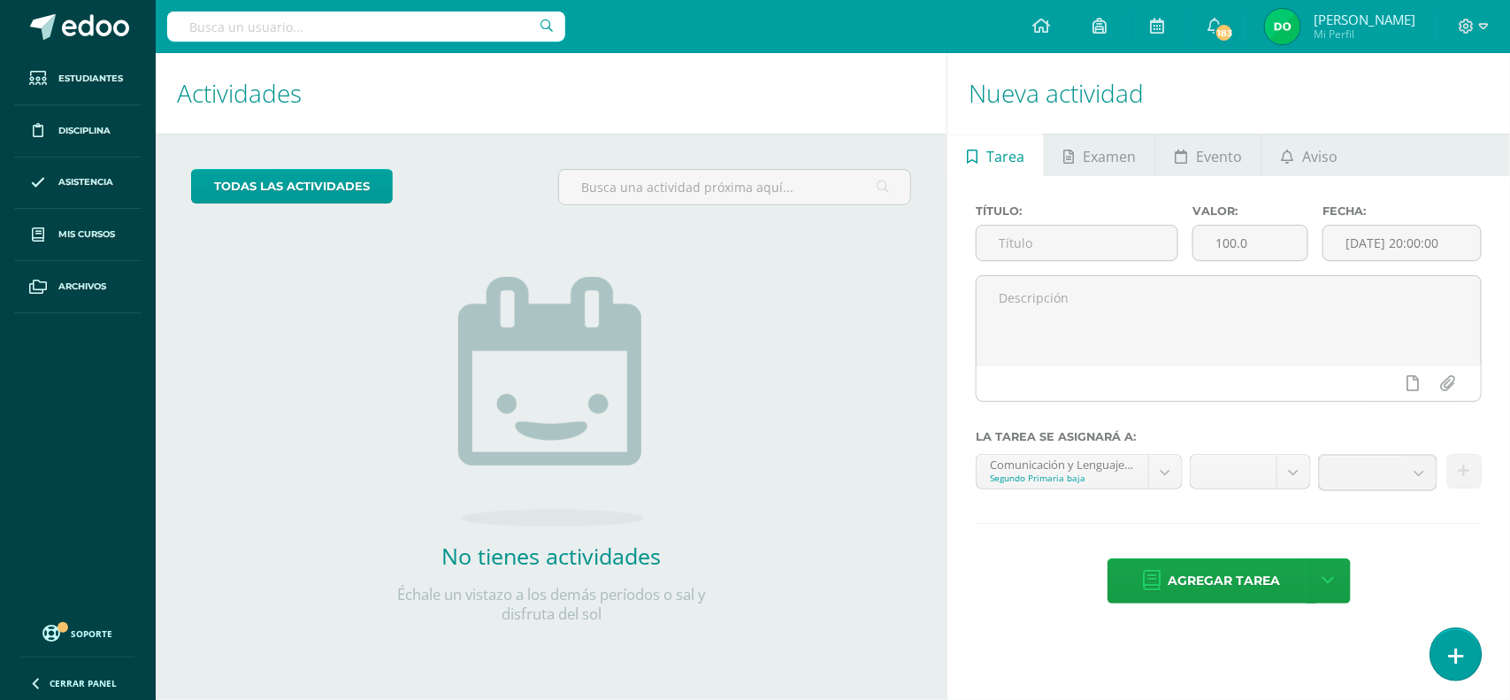
click at [1442, 650] on link at bounding box center [1456, 653] width 50 height 51
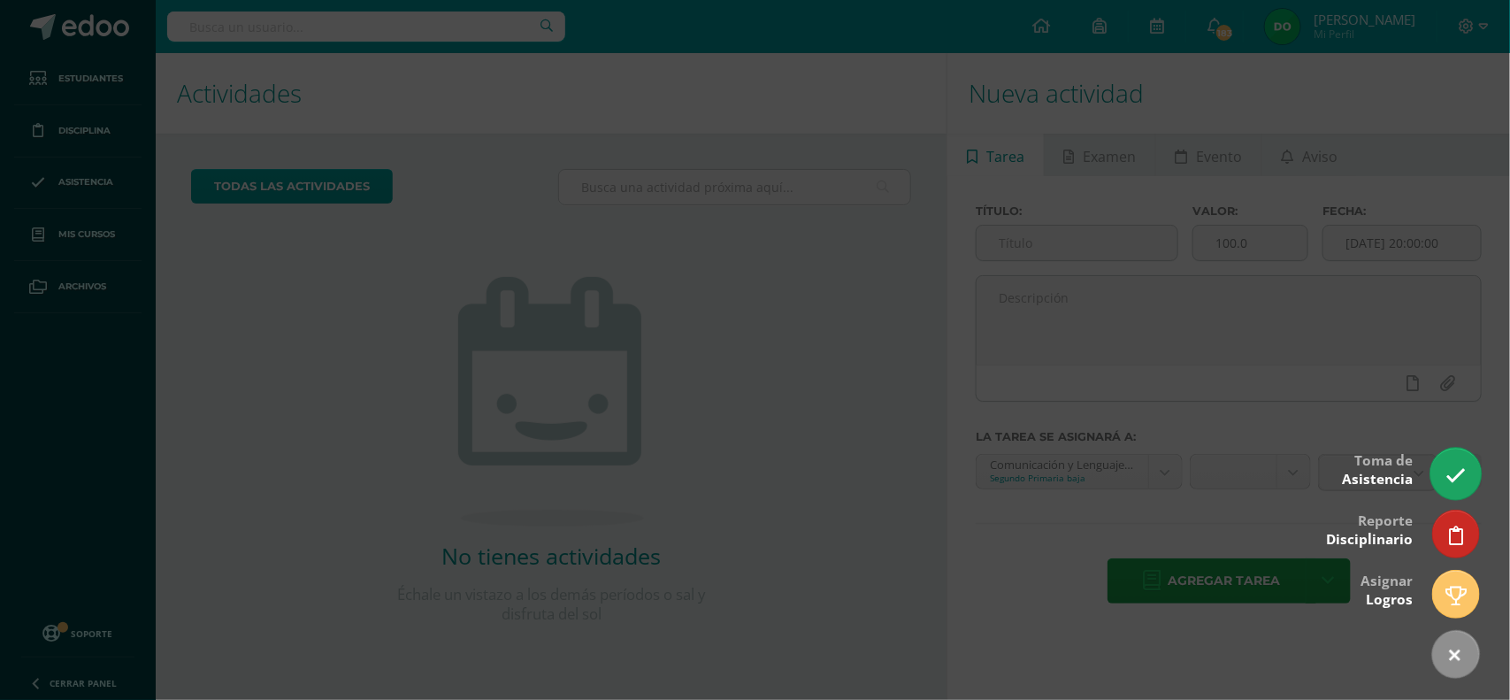
click at [1466, 478] on link at bounding box center [1456, 473] width 50 height 51
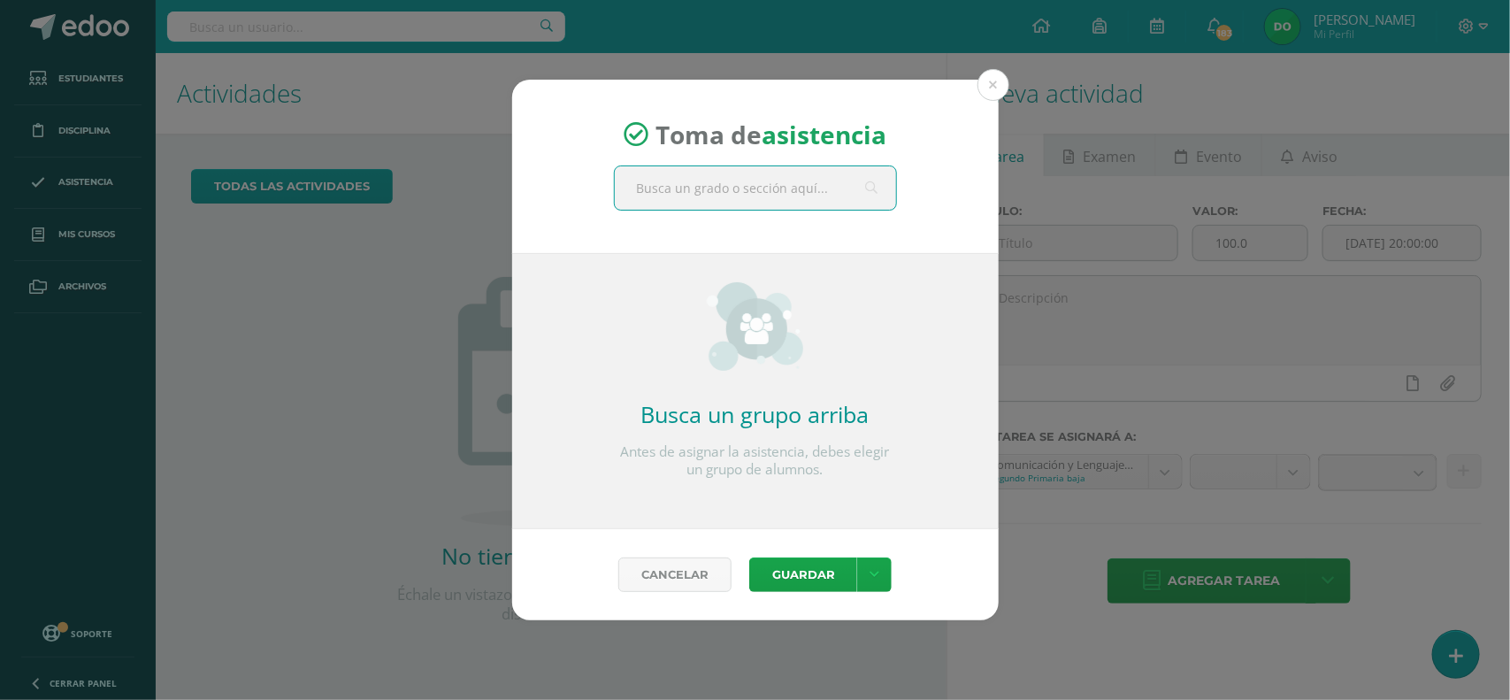
click at [677, 188] on input "text" at bounding box center [755, 187] width 281 height 43
type input "lectura"
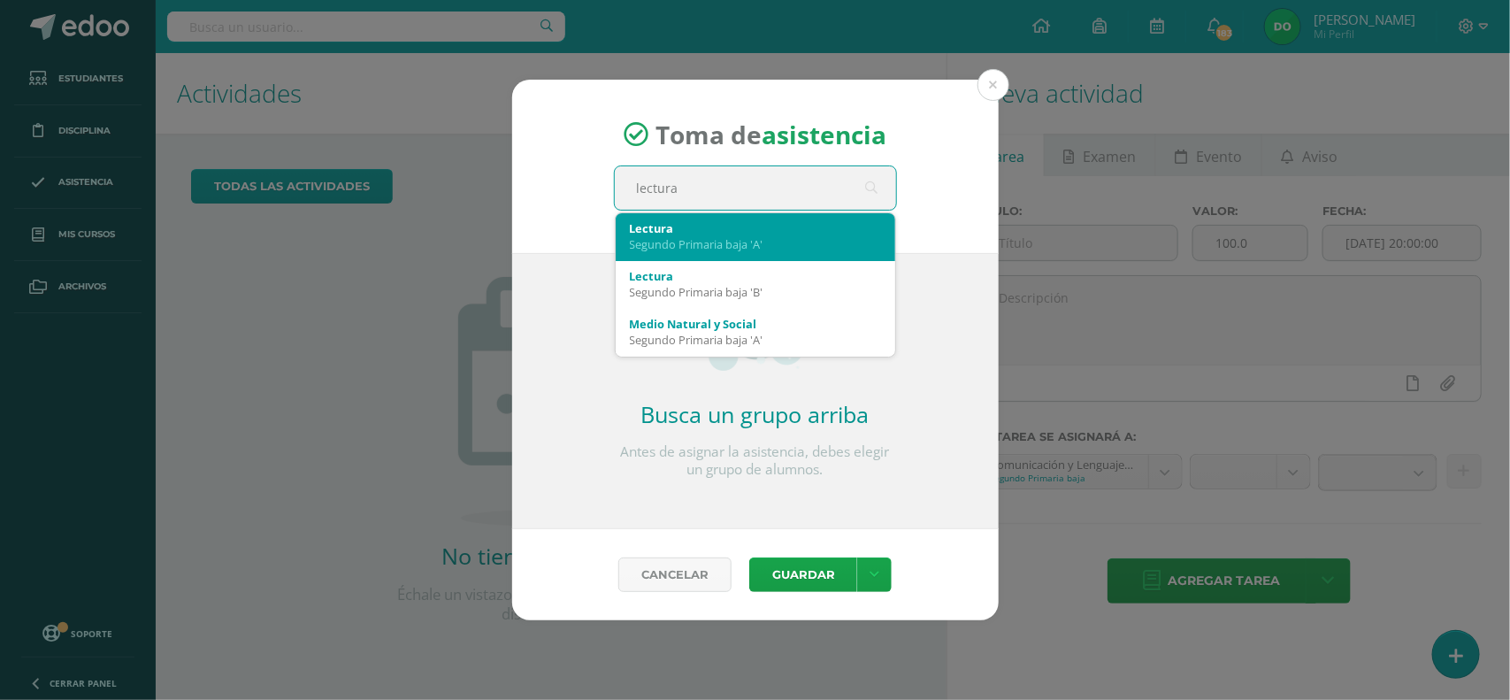
click at [693, 236] on div "Segundo Primaria baja 'A'" at bounding box center [755, 244] width 251 height 16
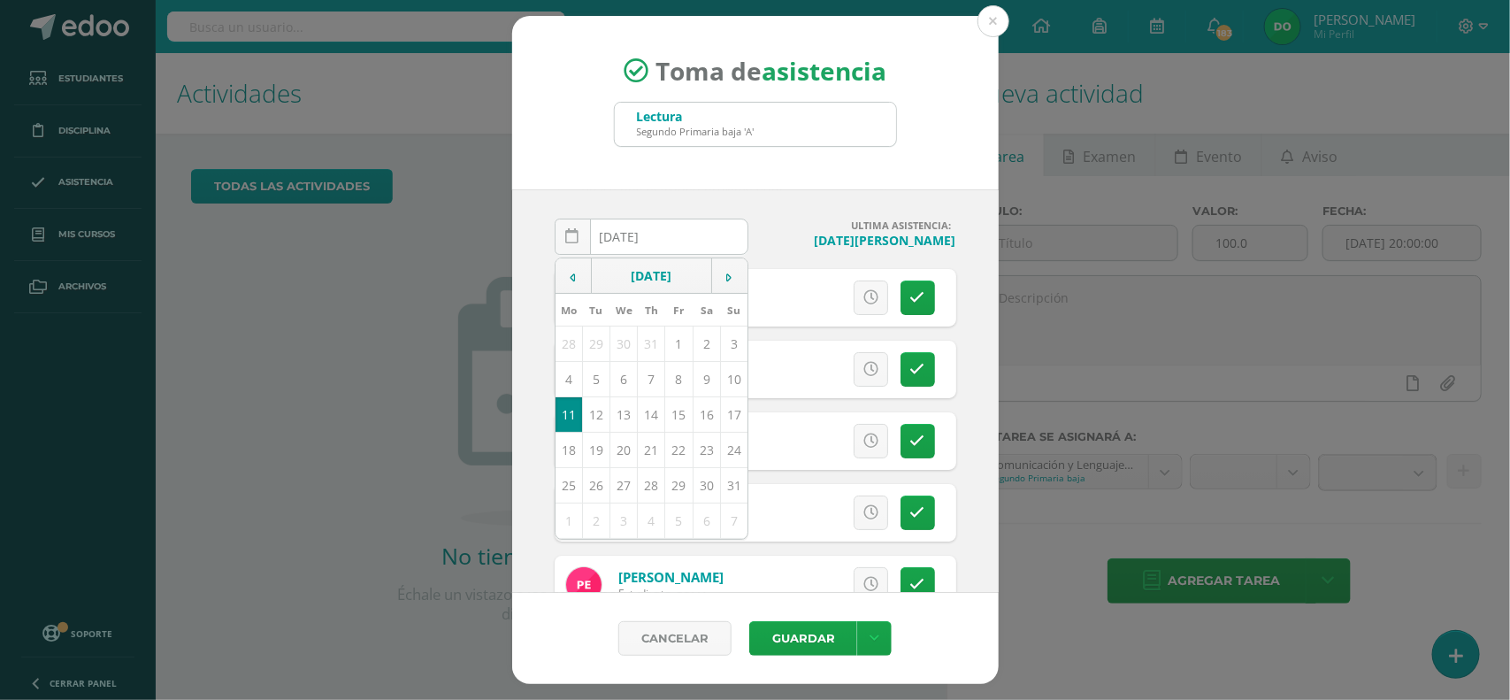
click at [789, 201] on div "[DATE] August, 2025 Mo Tu We Th Fr Sa Su 28 29 30 31 1 2 3 4 5 6 7 8 9 10 11 12…" at bounding box center [755, 390] width 487 height 403
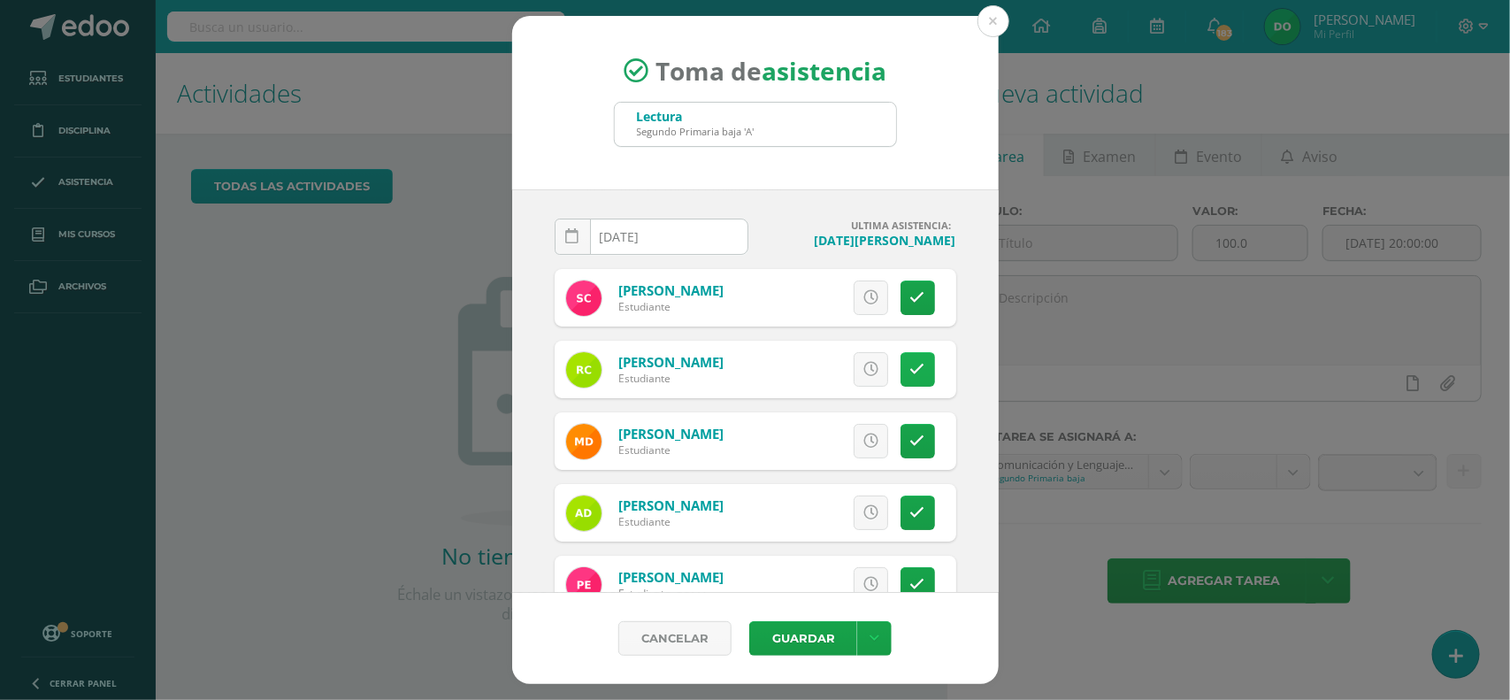
click at [913, 358] on link at bounding box center [918, 369] width 35 height 35
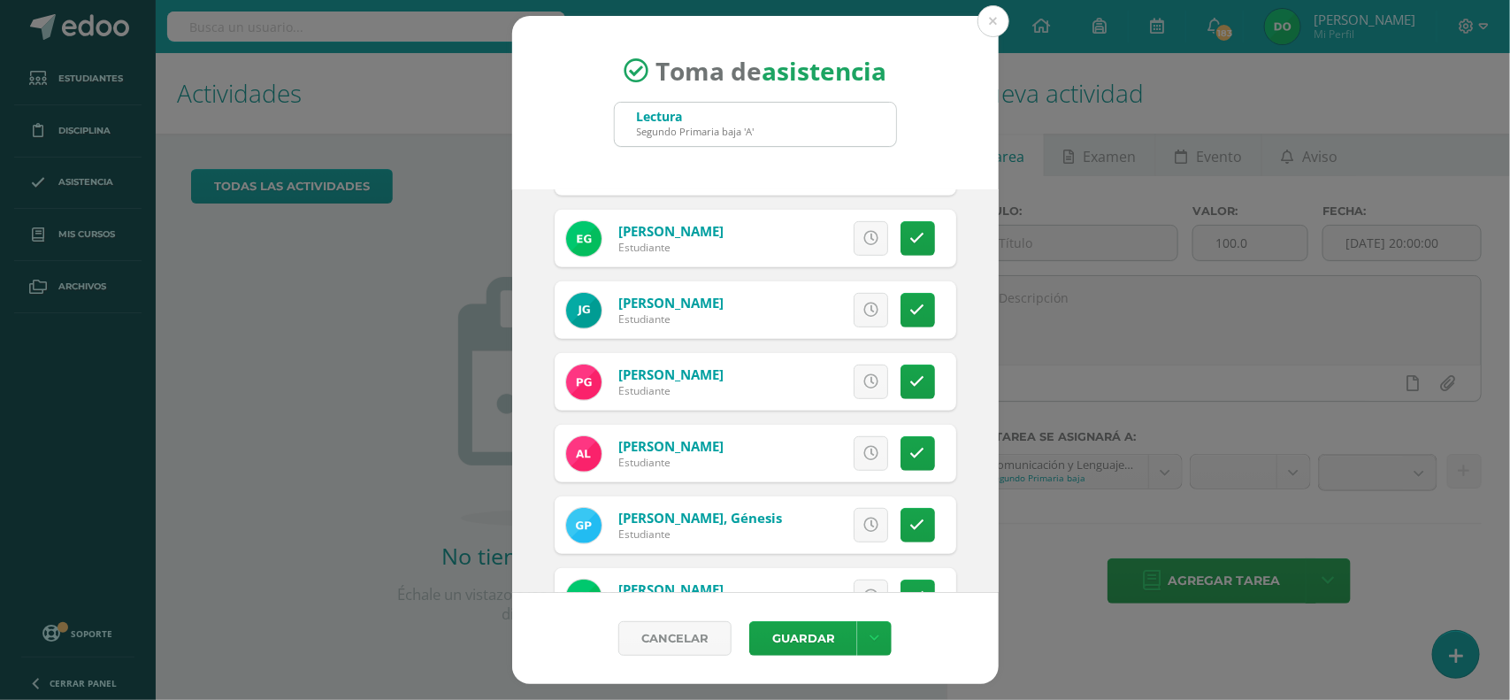
scroll to position [442, 0]
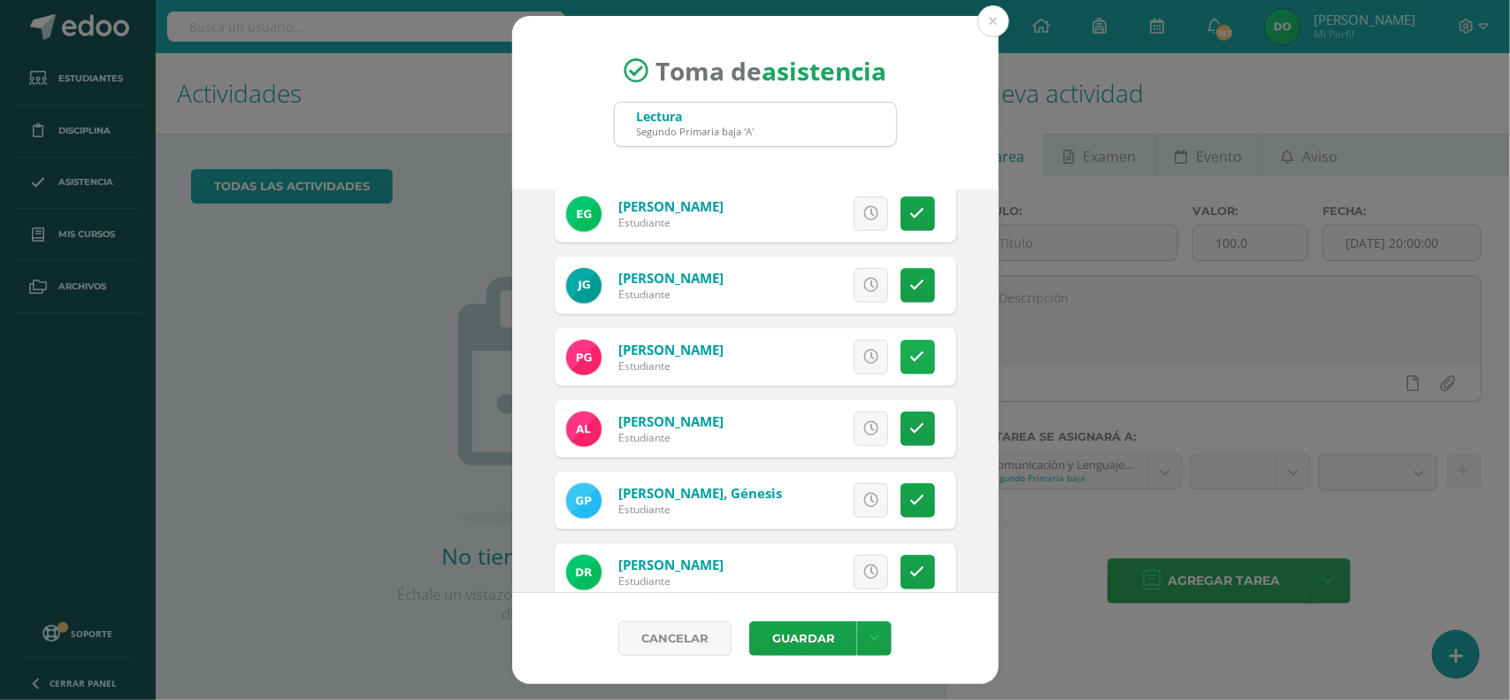
click at [910, 352] on icon at bounding box center [917, 356] width 15 height 15
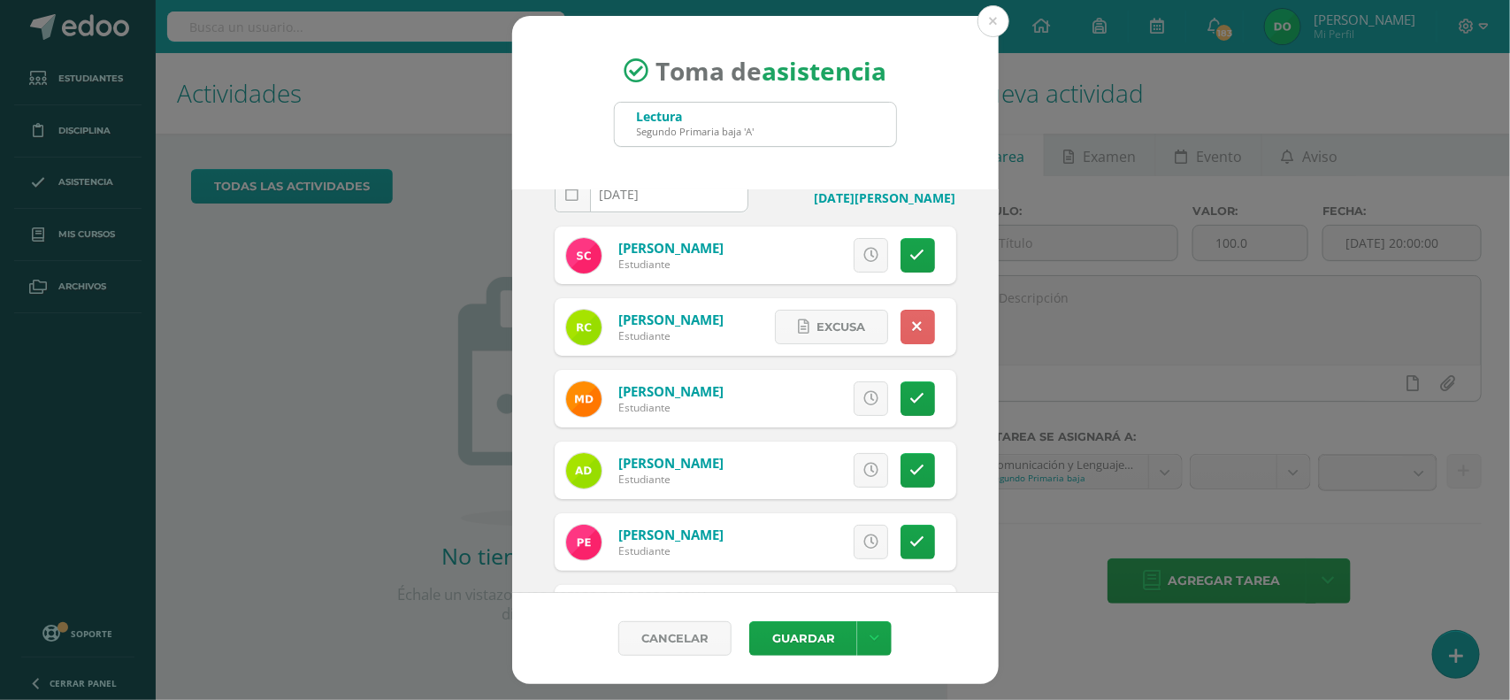
scroll to position [0, 0]
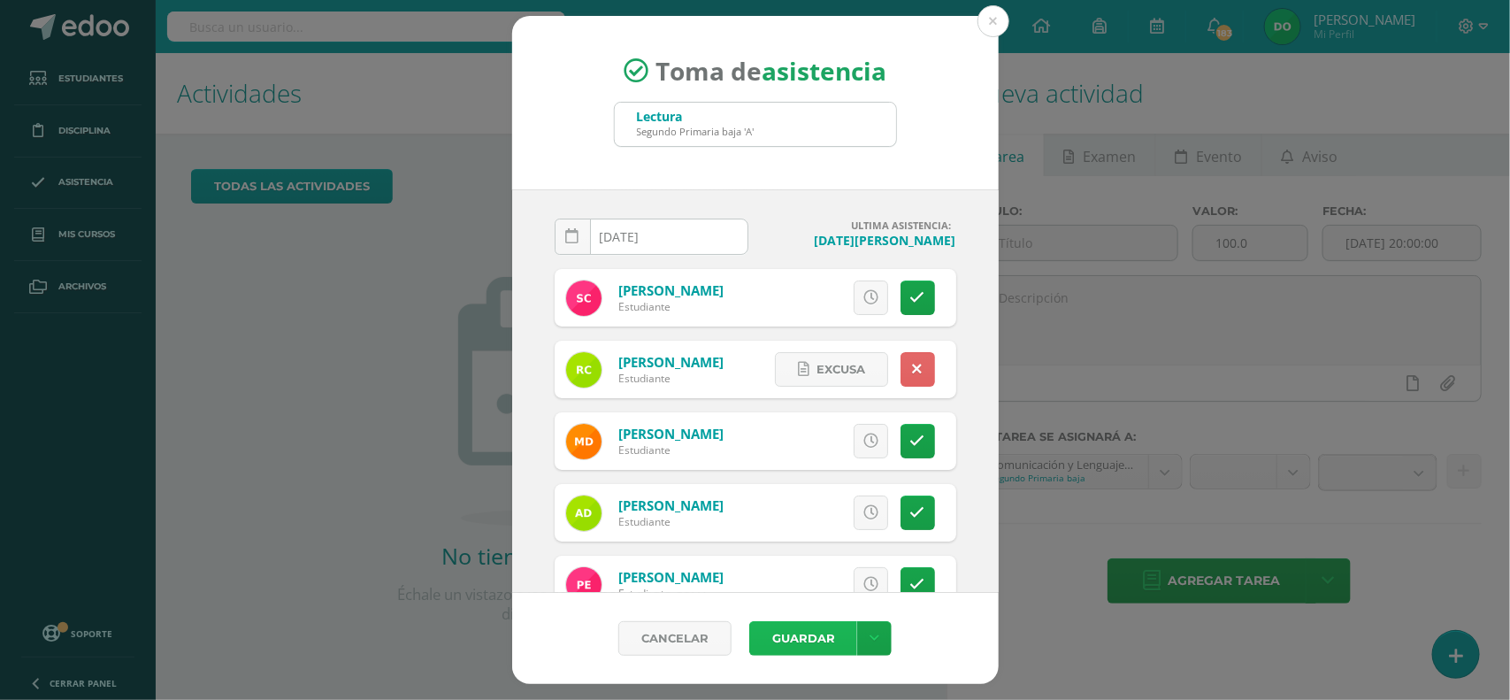
click at [797, 640] on button "Guardar" at bounding box center [803, 638] width 108 height 35
